Goal: Transaction & Acquisition: Purchase product/service

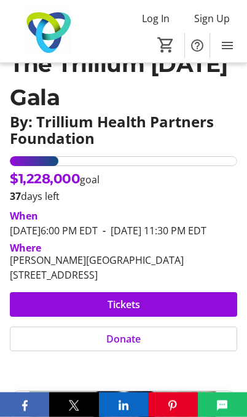
scroll to position [175, 0]
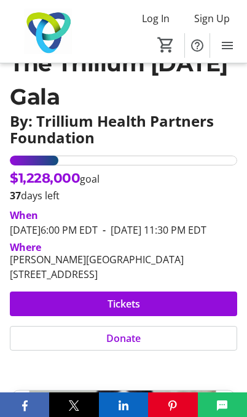
click at [195, 318] on span at bounding box center [123, 303] width 227 height 29
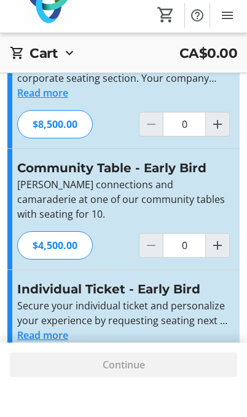
scroll to position [104, 0]
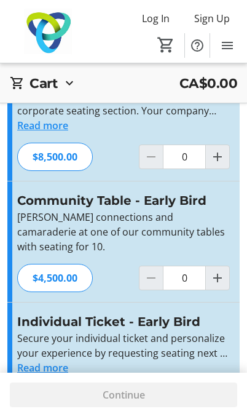
click at [216, 387] on span "Increment by one" at bounding box center [217, 398] width 23 height 23
type input "1"
click at [183, 407] on div "Continue" at bounding box center [123, 394] width 227 height 25
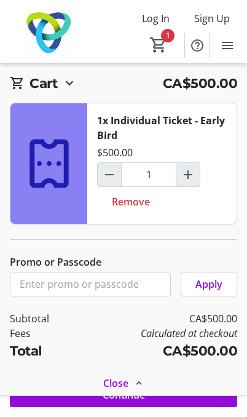
click at [168, 409] on span at bounding box center [123, 394] width 227 height 29
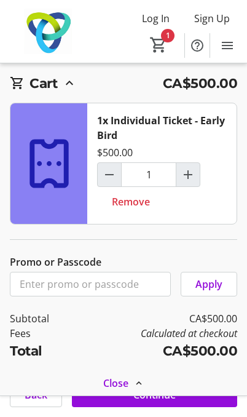
scroll to position [156, 0]
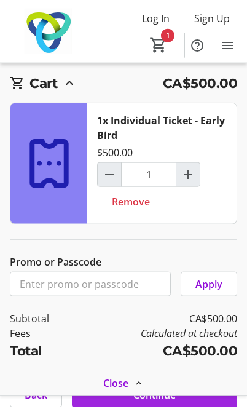
click at [187, 409] on span at bounding box center [154, 394] width 165 height 29
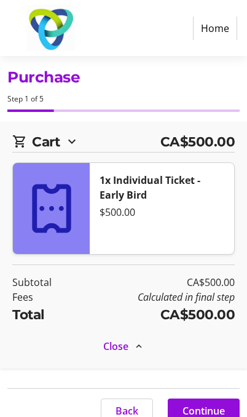
select select "CA"
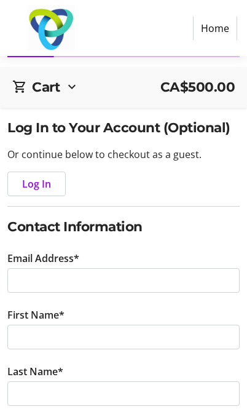
scroll to position [59, 0]
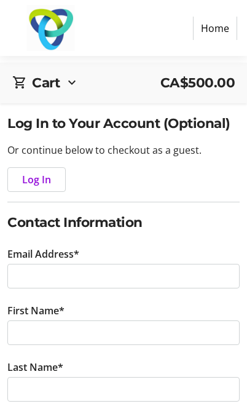
click at [45, 179] on span "Log In" at bounding box center [36, 179] width 29 height 15
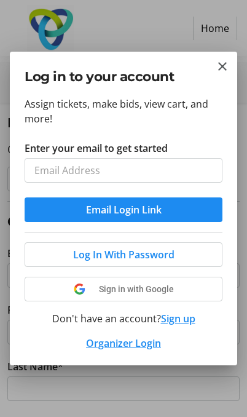
click at [0, 0] on tr-donor-auth-dialog-ui "Log in to your account Assign tickets, make bids, view cart, and more! Enter yo…" at bounding box center [0, 0] width 0 height 0
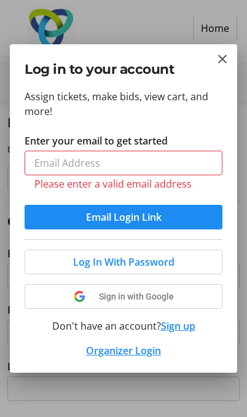
click at [221, 66] on mat-icon "Close" at bounding box center [222, 59] width 15 height 15
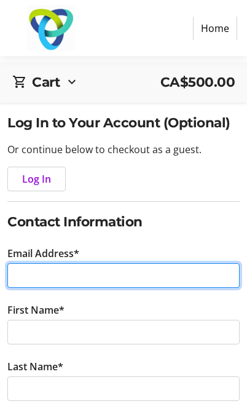
click at [162, 285] on input "Email Address*" at bounding box center [123, 275] width 232 height 25
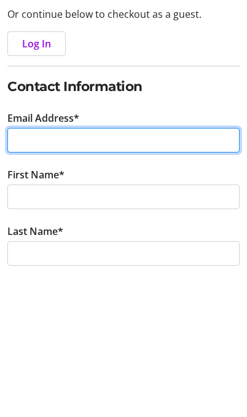
type input "[PERSON_NAME][EMAIL_ADDRESS][PERSON_NAME][DOMAIN_NAME]"
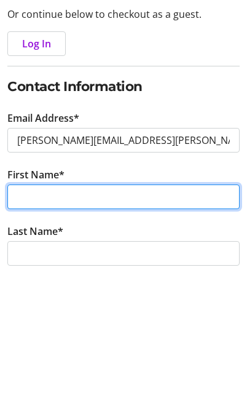
type input "[PERSON_NAME]"
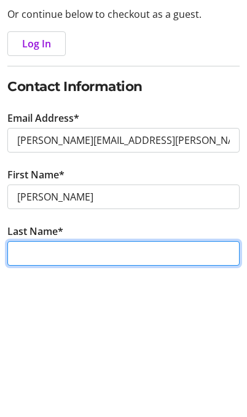
type input "[PERSON_NAME]"
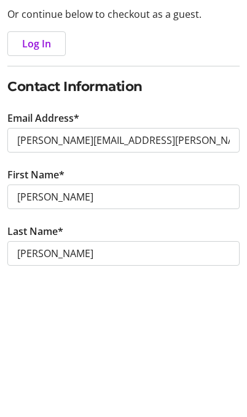
scroll to position [194, 0]
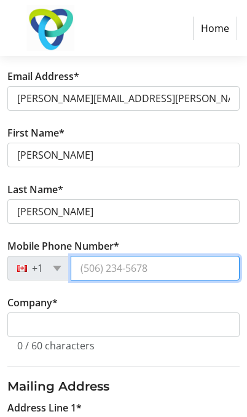
click at [194, 270] on input "Mobile Phone Number*" at bounding box center [155, 268] width 169 height 25
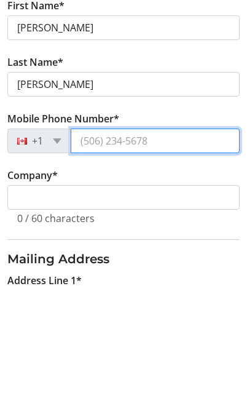
type input "[PHONE_NUMBER]"
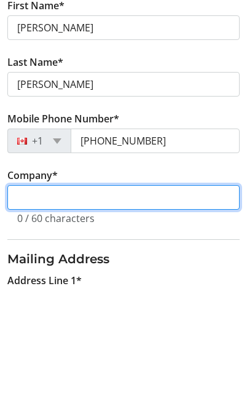
type input "Trillium Health Partners"
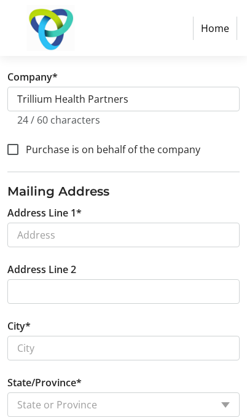
scroll to position [472, 0]
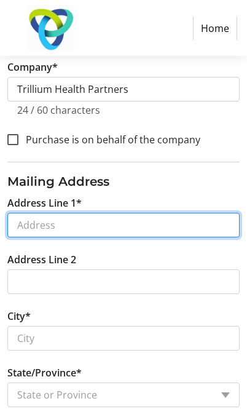
click at [201, 222] on input "Address Line 1*" at bounding box center [123, 225] width 232 height 25
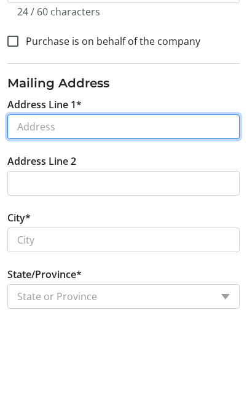
type input "55 Brydale Crt"
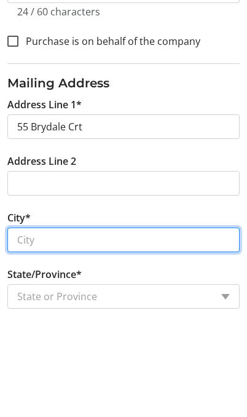
type input "Dundas"
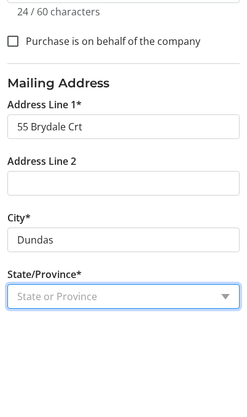
select select "ON"
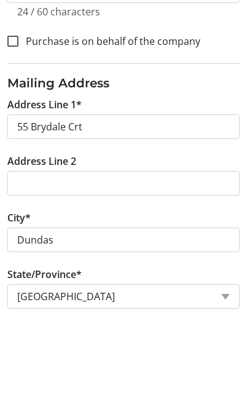
type input "L9H 7R9"
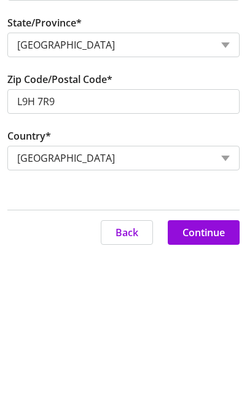
scroll to position [659, 0]
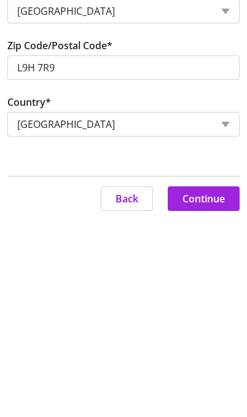
click at [210, 388] on span "Continue" at bounding box center [204, 395] width 42 height 15
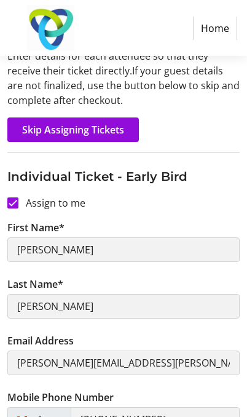
scroll to position [154, 0]
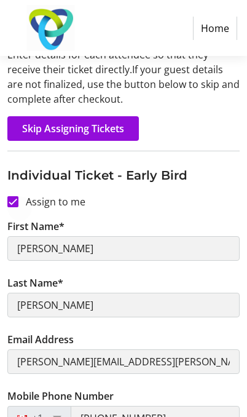
click at [22, 211] on div at bounding box center [12, 201] width 29 height 29
checkbox input "false"
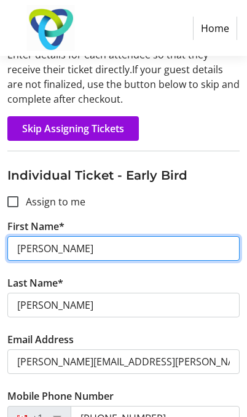
click at [135, 242] on input "[PERSON_NAME]" at bounding box center [123, 248] width 232 height 25
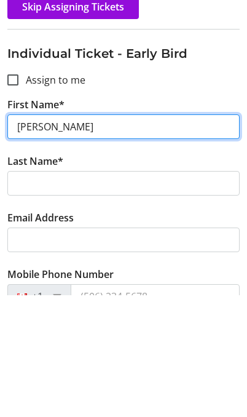
type input "[PERSON_NAME]"
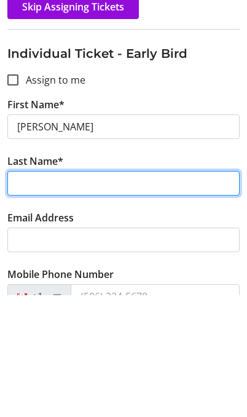
click at [171, 293] on input "Last Name*" at bounding box center [123, 305] width 232 height 25
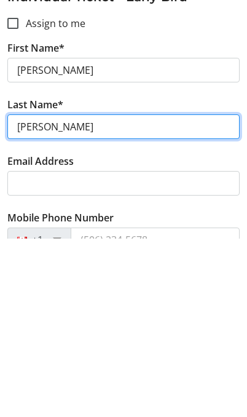
type input "[PERSON_NAME]"
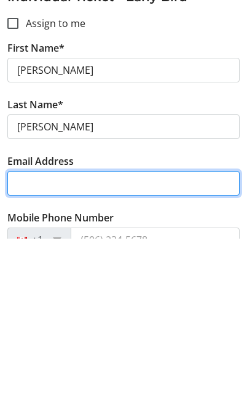
click at [186, 350] on input "Email Address" at bounding box center [123, 362] width 232 height 25
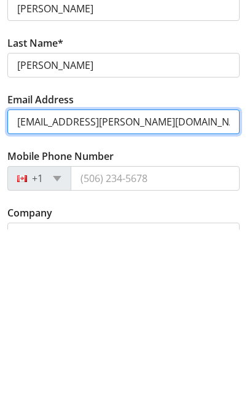
type input "[EMAIL_ADDRESS][PERSON_NAME][DOMAIN_NAME]"
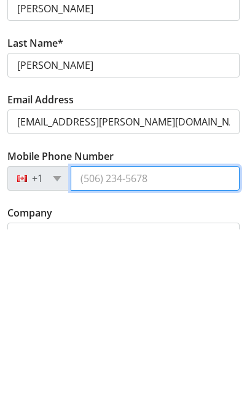
click at [181, 353] on input "Mobile Phone Number" at bounding box center [155, 365] width 169 height 25
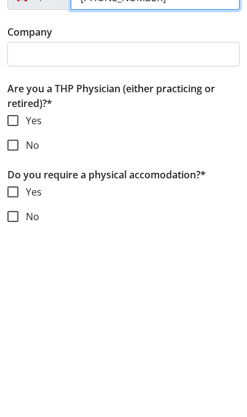
scroll to position [393, 0]
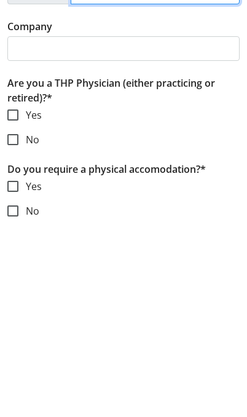
type input "[PHONE_NUMBER]"
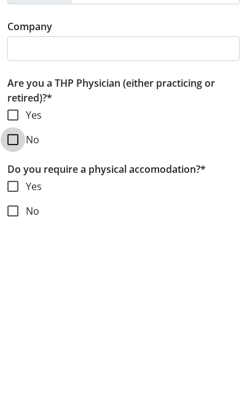
click at [9, 321] on input "No" at bounding box center [12, 326] width 11 height 11
checkbox input "true"
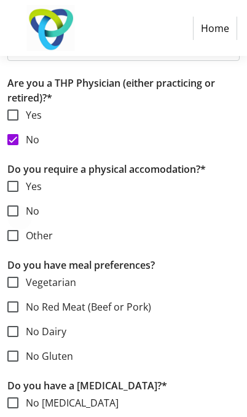
click at [18, 218] on div at bounding box center [12, 210] width 29 height 29
checkbox input "true"
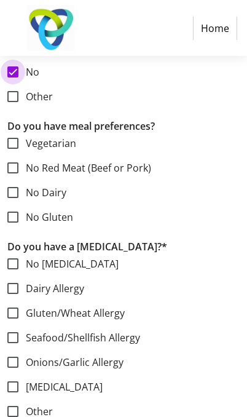
scroll to position [720, 0]
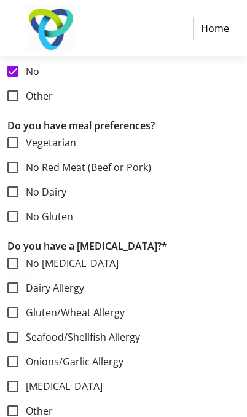
click at [19, 264] on div at bounding box center [12, 262] width 29 height 29
checkbox input "true"
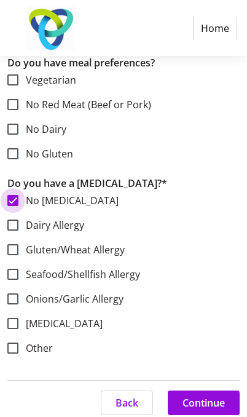
scroll to position [790, 0]
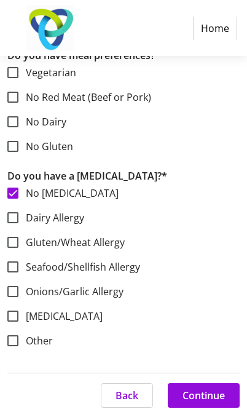
click at [195, 394] on span "Continue" at bounding box center [204, 395] width 42 height 15
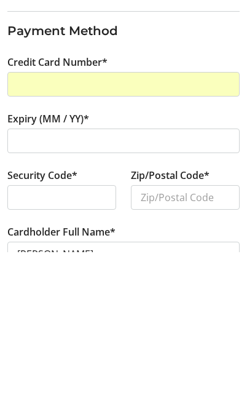
scroll to position [81, 0]
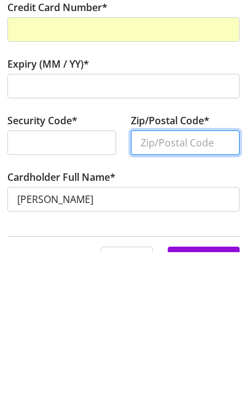
click at [206, 295] on input "Zip/Postal Code*" at bounding box center [185, 307] width 109 height 25
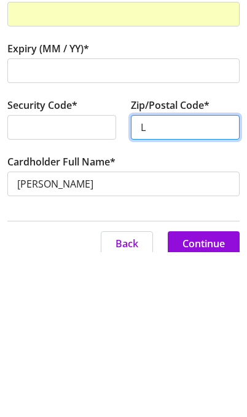
type input "L9"
type input "L9Y4E4"
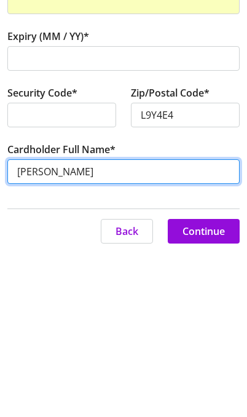
scroll to position [109, 0]
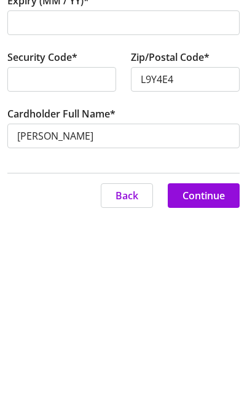
click at [211, 388] on span "Continue" at bounding box center [204, 395] width 42 height 15
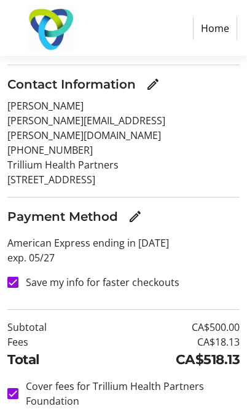
scroll to position [139, 0]
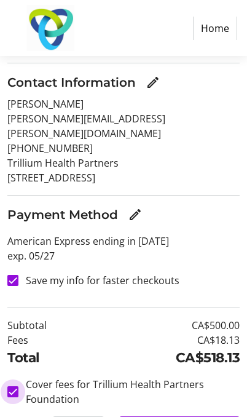
click at [9, 386] on input "Cover fees for Trillium Health Partners Foundation" at bounding box center [12, 391] width 11 height 11
checkbox input "false"
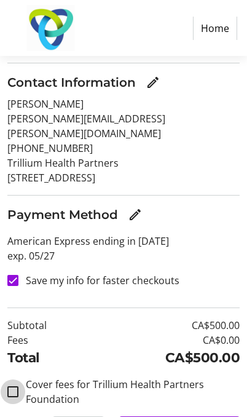
click at [12, 386] on input "Cover fees for Trillium Health Partners Foundation" at bounding box center [12, 391] width 11 height 11
checkbox input "true"
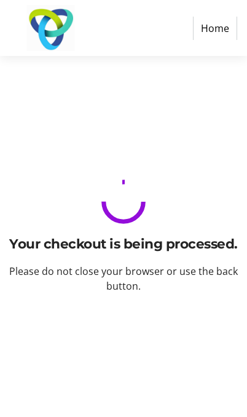
scroll to position [0, 0]
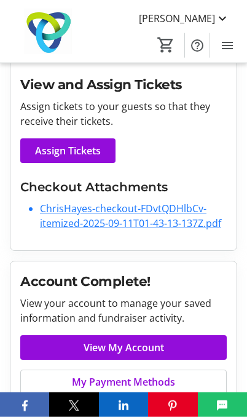
scroll to position [336, 0]
